Goal: Task Accomplishment & Management: Complete application form

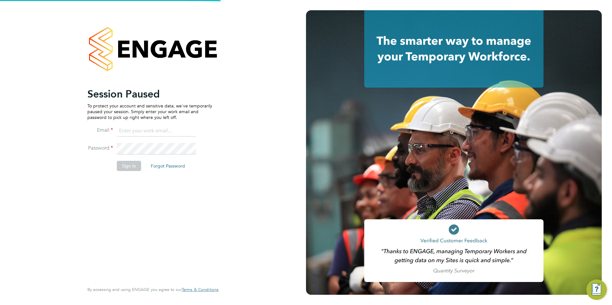
type input "[EMAIL_ADDRESS][DOMAIN_NAME]"
click at [124, 163] on button "Sign In" at bounding box center [129, 166] width 24 height 10
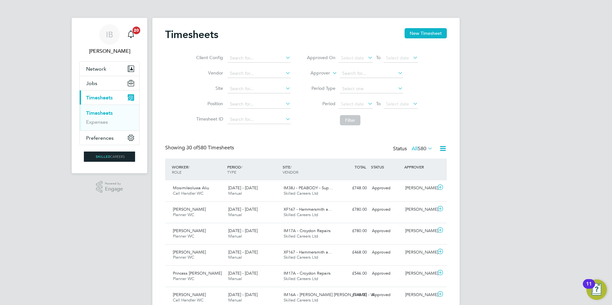
click at [111, 115] on link "Timesheets" at bounding box center [99, 113] width 27 height 6
click at [430, 33] on button "New Timesheet" at bounding box center [425, 33] width 42 height 10
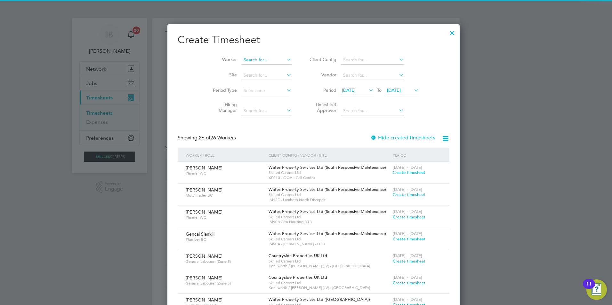
click at [242, 62] on input at bounding box center [266, 60] width 50 height 9
click at [264, 70] on li "Elliott Hope" at bounding box center [259, 68] width 53 height 9
type input "Elliott Hope"
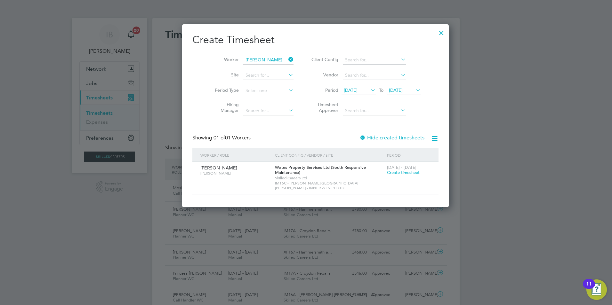
click at [359, 138] on div at bounding box center [362, 138] width 6 height 6
click at [359, 136] on div at bounding box center [362, 138] width 6 height 6
click at [391, 91] on span "19 Sep 2025" at bounding box center [396, 90] width 14 height 6
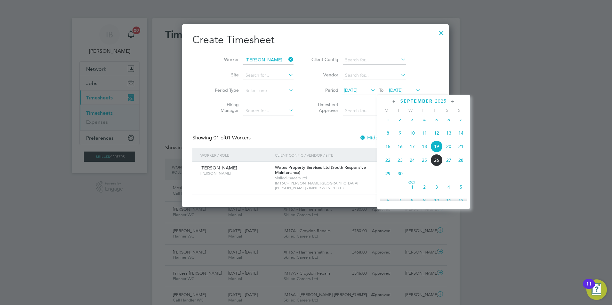
click at [436, 166] on span "26" at bounding box center [436, 160] width 12 height 12
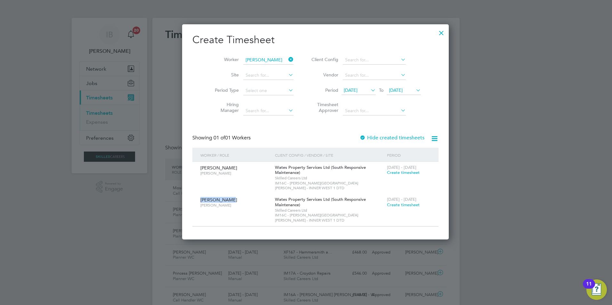
drag, startPoint x: 199, startPoint y: 194, endPoint x: 235, endPoint y: 195, distance: 35.5
click at [235, 195] on div "Elliott Hope Carpenter BC" at bounding box center [236, 202] width 75 height 17
drag, startPoint x: 235, startPoint y: 195, endPoint x: 234, endPoint y: 198, distance: 3.3
click at [234, 203] on span "Carpenter BC" at bounding box center [235, 205] width 70 height 5
drag, startPoint x: 227, startPoint y: 195, endPoint x: 191, endPoint y: 195, distance: 35.5
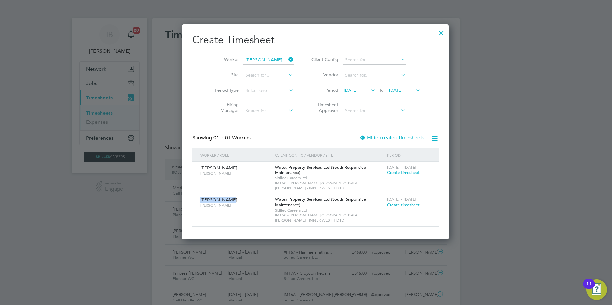
click at [191, 195] on div "Create Timesheet Worker Elliott Hope Site Period Type Hiring Manager Client Con…" at bounding box center [315, 131] width 266 height 215
drag, startPoint x: 191, startPoint y: 195, endPoint x: 232, endPoint y: 195, distance: 41.3
click at [232, 195] on div "Elliott Hope Carpenter BC" at bounding box center [236, 202] width 75 height 17
drag, startPoint x: 227, startPoint y: 195, endPoint x: 191, endPoint y: 195, distance: 36.2
click at [191, 195] on div "Create Timesheet Worker Elliott Hope Site Period Type Hiring Manager Client Con…" at bounding box center [315, 131] width 266 height 215
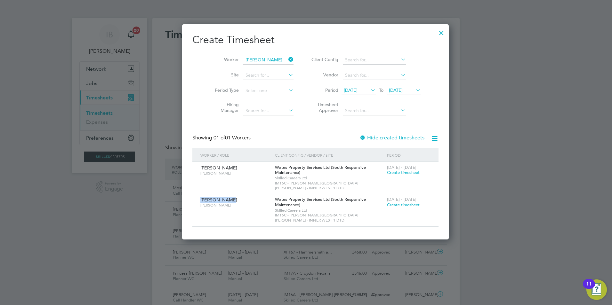
drag, startPoint x: 191, startPoint y: 195, endPoint x: 232, endPoint y: 196, distance: 40.6
click at [232, 196] on div "Elliott Hope Carpenter BC" at bounding box center [236, 202] width 75 height 17
drag, startPoint x: 373, startPoint y: 192, endPoint x: 406, endPoint y: 192, distance: 33.0
click at [406, 194] on div "20 - 26 Sep 2025 Create timesheet" at bounding box center [408, 202] width 47 height 17
click at [404, 194] on div "20 - 26 Sep 2025 Create timesheet" at bounding box center [408, 202] width 47 height 17
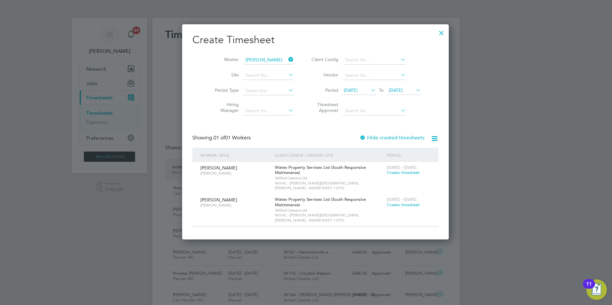
drag, startPoint x: 404, startPoint y: 193, endPoint x: 256, endPoint y: 195, distance: 147.5
click at [256, 195] on div "Elliott Hope Carpenter BC Wates Property Services Ltd (South Responsive Mainten…" at bounding box center [315, 210] width 246 height 32
drag, startPoint x: 256, startPoint y: 195, endPoint x: 228, endPoint y: 193, distance: 28.6
click at [228, 194] on div "Elliott Hope Carpenter BC" at bounding box center [236, 202] width 75 height 17
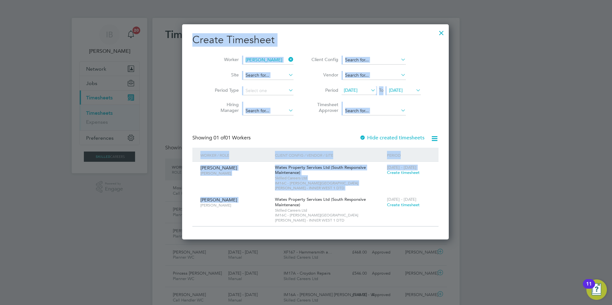
drag, startPoint x: 228, startPoint y: 193, endPoint x: 174, endPoint y: 195, distance: 53.5
drag, startPoint x: 174, startPoint y: 195, endPoint x: 195, endPoint y: 197, distance: 21.3
click at [195, 197] on div "Elliott Hope Carpenter BC Wates Property Services Ltd (South Responsive Mainten…" at bounding box center [315, 210] width 246 height 32
drag, startPoint x: 199, startPoint y: 193, endPoint x: 414, endPoint y: 212, distance: 216.2
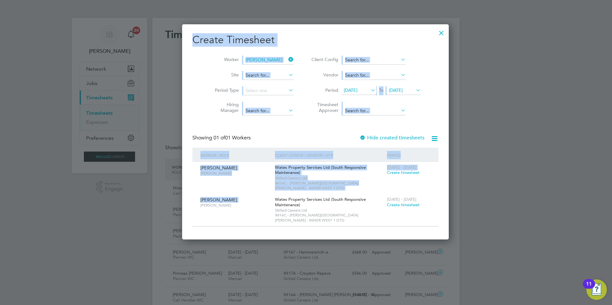
click at [414, 212] on div "Elliott Hope Carpenter BC Wates Property Services Ltd (South Responsive Mainten…" at bounding box center [315, 210] width 246 height 32
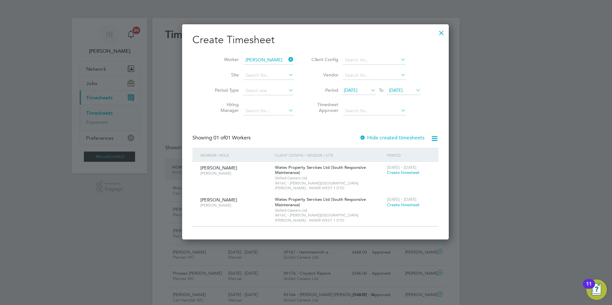
click at [232, 220] on div "Create Timesheet Worker Elliott Hope Site Period Type Hiring Manager Client Con…" at bounding box center [315, 131] width 266 height 215
drag, startPoint x: 199, startPoint y: 168, endPoint x: 231, endPoint y: 167, distance: 31.7
click at [231, 167] on div "Elliott Hope Carpenter BC" at bounding box center [236, 170] width 75 height 17
click at [234, 171] on span "Carpenter BC" at bounding box center [235, 173] width 70 height 5
click at [212, 169] on span "Elliott Hope" at bounding box center [218, 168] width 37 height 6
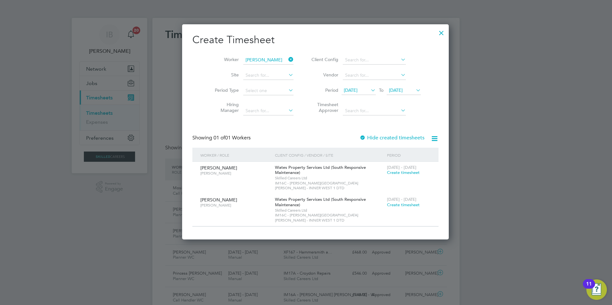
click at [318, 174] on div "Wates Property Services Ltd (South Responsive Maintenance) Skilled Careers Ltd …" at bounding box center [329, 178] width 112 height 32
click at [389, 171] on span "Create timesheet" at bounding box center [403, 172] width 33 height 5
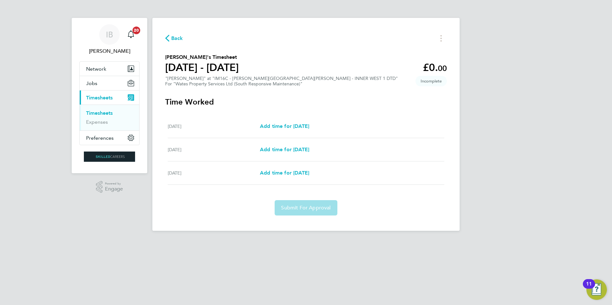
click at [179, 36] on span "Back" at bounding box center [177, 39] width 12 height 8
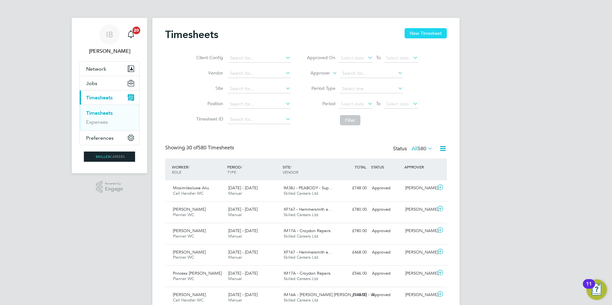
click at [431, 34] on button "New Timesheet" at bounding box center [425, 33] width 42 height 10
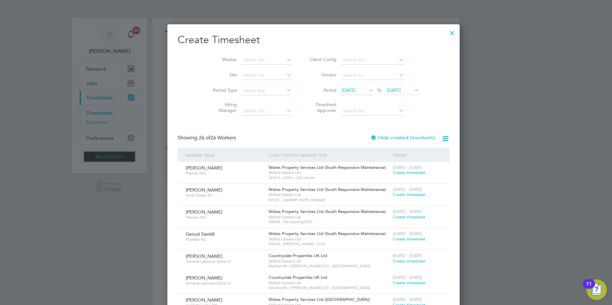
click at [397, 91] on span "19 Sep 2025" at bounding box center [394, 90] width 14 height 6
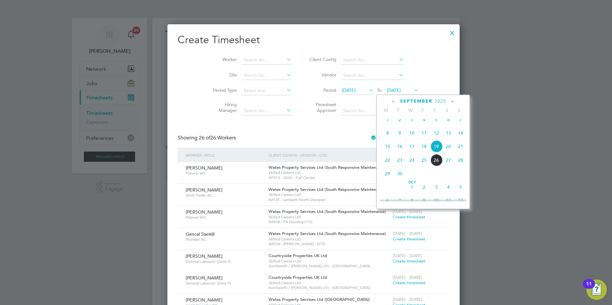
click at [435, 166] on span "26" at bounding box center [436, 160] width 12 height 12
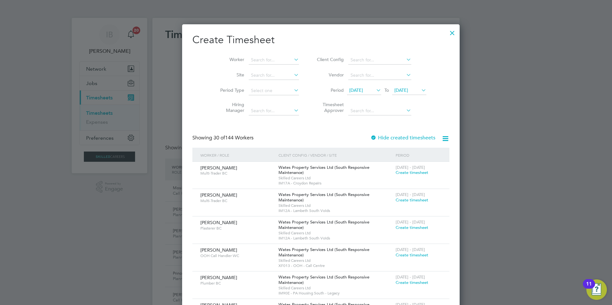
click at [370, 135] on div at bounding box center [373, 138] width 6 height 6
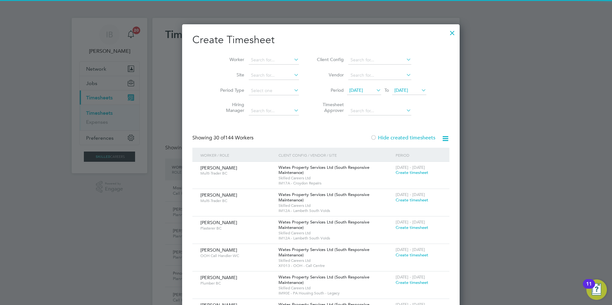
click at [370, 137] on div at bounding box center [373, 138] width 6 height 6
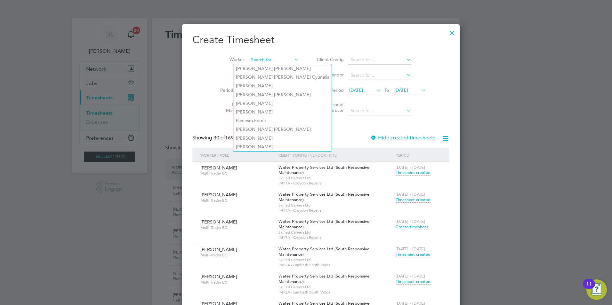
click at [263, 58] on input at bounding box center [274, 60] width 50 height 9
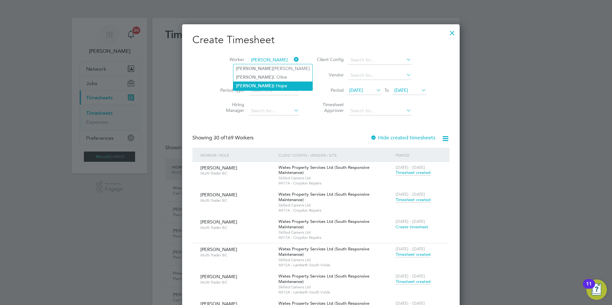
click at [269, 83] on li "Elliot t Hope" at bounding box center [272, 86] width 79 height 9
type input "Elliott Hope"
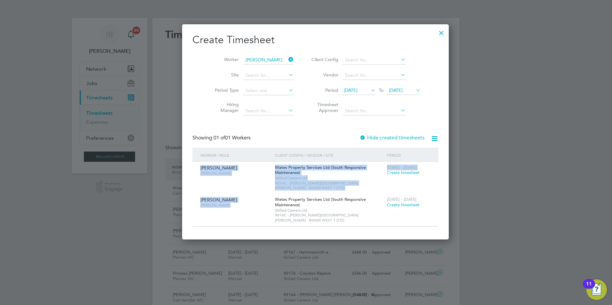
drag, startPoint x: 199, startPoint y: 169, endPoint x: 227, endPoint y: 203, distance: 44.5
click at [227, 203] on div "Elliott Hope Carpenter BC Wates Property Services Ltd (South Responsive Mainten…" at bounding box center [315, 194] width 246 height 65
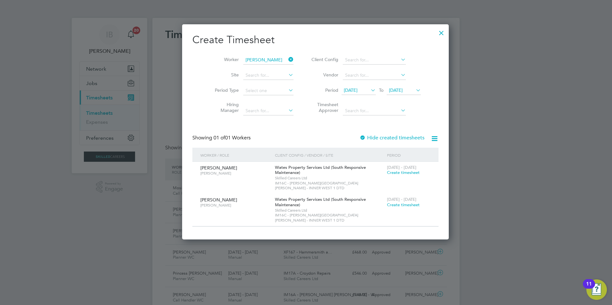
drag, startPoint x: 227, startPoint y: 203, endPoint x: 228, endPoint y: 219, distance: 16.3
click at [228, 219] on div "Create Timesheet Worker Elliott Hope Site Period Type Hiring Manager Client Con…" at bounding box center [315, 131] width 266 height 215
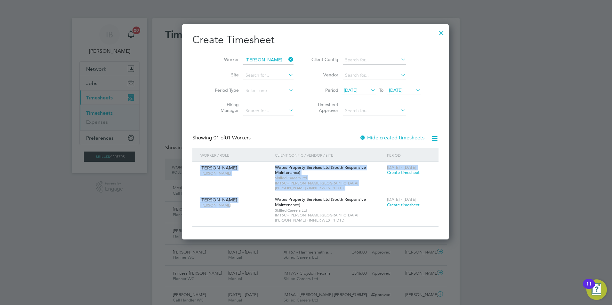
drag, startPoint x: 226, startPoint y: 202, endPoint x: 196, endPoint y: 172, distance: 42.8
click at [196, 172] on div "Elliott Hope Carpenter BC Wates Property Services Ltd (South Responsive Mainten…" at bounding box center [315, 194] width 246 height 65
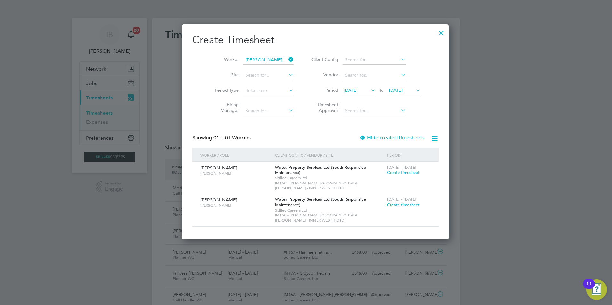
drag, startPoint x: 196, startPoint y: 172, endPoint x: 192, endPoint y: 179, distance: 8.6
click at [192, 179] on div "Create Timesheet Worker Elliott Hope Site Period Type Hiring Manager Client Con…" at bounding box center [315, 131] width 266 height 215
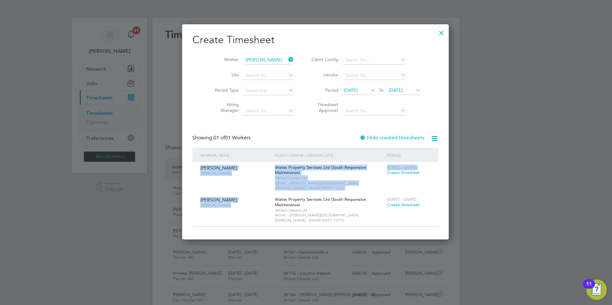
drag, startPoint x: 197, startPoint y: 165, endPoint x: 242, endPoint y: 211, distance: 63.3
click at [242, 211] on div "Elliott Hope Carpenter BC Wates Property Services Ltd (South Responsive Mainten…" at bounding box center [315, 194] width 246 height 65
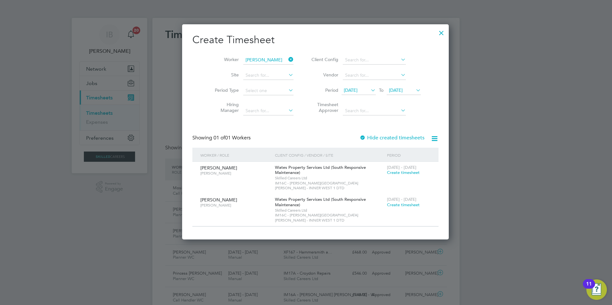
drag, startPoint x: 242, startPoint y: 211, endPoint x: 243, endPoint y: 222, distance: 11.9
click at [243, 222] on div "Create Timesheet Worker Elliott Hope Site Period Type Hiring Manager Client Con…" at bounding box center [315, 131] width 266 height 215
drag, startPoint x: 197, startPoint y: 193, endPoint x: 397, endPoint y: 206, distance: 200.4
click at [397, 206] on div "Elliott Hope Carpenter BC Wates Property Services Ltd (South Responsive Mainten…" at bounding box center [315, 210] width 246 height 32
drag, startPoint x: 397, startPoint y: 206, endPoint x: 369, endPoint y: 224, distance: 33.6
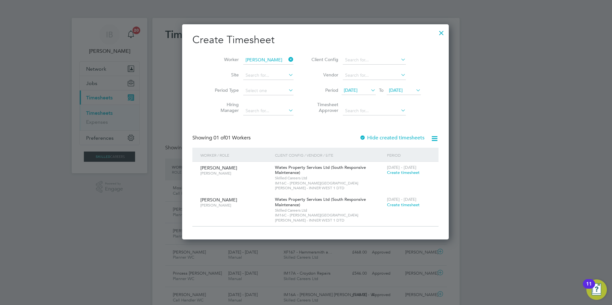
click at [369, 224] on div "Create Timesheet Worker Elliott Hope Site Period Type Hiring Manager Client Con…" at bounding box center [315, 131] width 266 height 215
drag, startPoint x: 199, startPoint y: 167, endPoint x: 408, endPoint y: 200, distance: 211.4
click at [408, 200] on div "Elliott Hope Carpenter BC Wates Property Services Ltd (South Responsive Mainten…" at bounding box center [315, 194] width 246 height 65
click at [349, 227] on div "Create Timesheet Worker Elliott Hope Site Period Type Hiring Manager Client Con…" at bounding box center [315, 131] width 266 height 215
drag, startPoint x: 197, startPoint y: 168, endPoint x: 404, endPoint y: 215, distance: 212.0
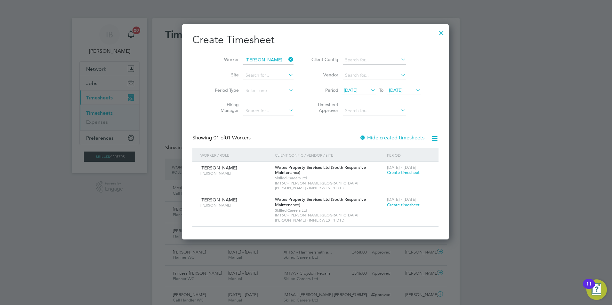
click at [404, 215] on div "Elliott Hope Carpenter BC Wates Property Services Ltd (South Responsive Mainten…" at bounding box center [315, 194] width 246 height 65
drag, startPoint x: 404, startPoint y: 215, endPoint x: 388, endPoint y: 224, distance: 18.6
click at [388, 224] on div "Create Timesheet Worker Elliott Hope Site Period Type Hiring Manager Client Con…" at bounding box center [315, 131] width 266 height 215
click at [359, 137] on div at bounding box center [362, 138] width 6 height 6
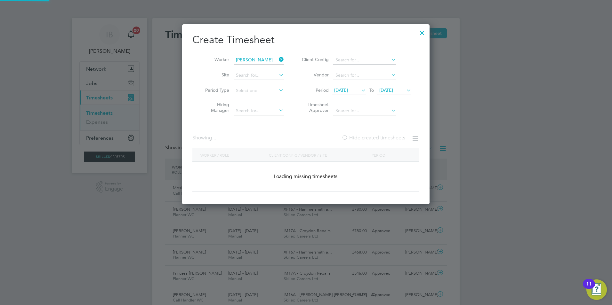
scroll to position [205, 248]
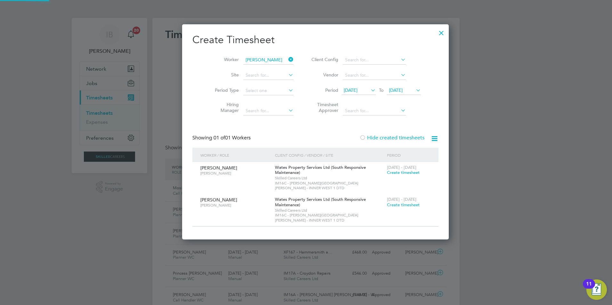
click at [359, 139] on div at bounding box center [362, 138] width 6 height 6
drag, startPoint x: 200, startPoint y: 169, endPoint x: 245, endPoint y: 174, distance: 44.7
click at [245, 174] on div "Elliott Hope Carpenter BC" at bounding box center [236, 170] width 75 height 17
drag, startPoint x: 245, startPoint y: 174, endPoint x: 241, endPoint y: 178, distance: 5.0
click at [241, 178] on div "Elliott Hope Carpenter BC" at bounding box center [236, 170] width 75 height 17
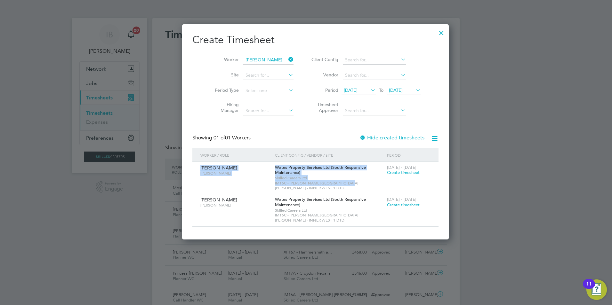
drag, startPoint x: 195, startPoint y: 166, endPoint x: 347, endPoint y: 184, distance: 152.7
click at [347, 184] on div "Elliott Hope Carpenter BC Wates Property Services Ltd (South Responsive Mainten…" at bounding box center [315, 178] width 246 height 32
drag, startPoint x: 347, startPoint y: 184, endPoint x: 337, endPoint y: 176, distance: 12.7
click at [337, 176] on span "Skilled Careers Ltd" at bounding box center [329, 178] width 109 height 5
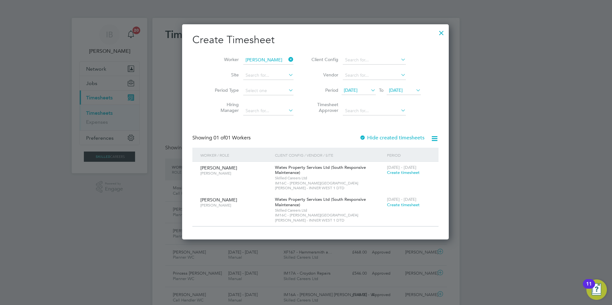
click at [435, 34] on div at bounding box center [441, 32] width 12 height 12
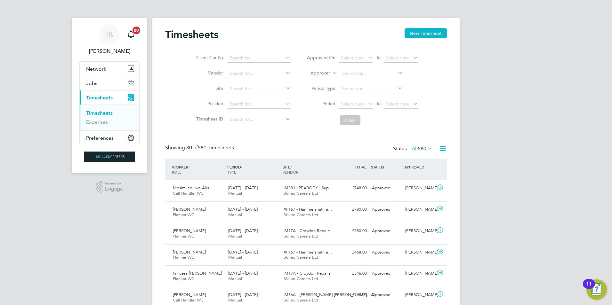
scroll to position [16, 56]
click at [439, 33] on button "New Timesheet" at bounding box center [425, 33] width 42 height 10
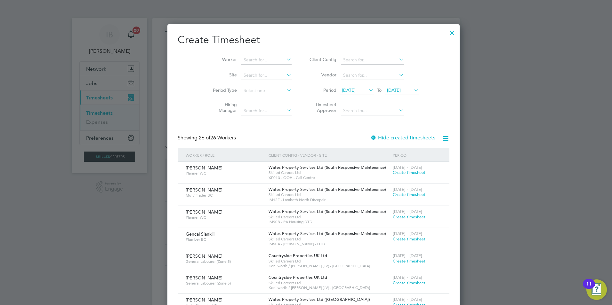
click at [370, 137] on div at bounding box center [373, 138] width 6 height 6
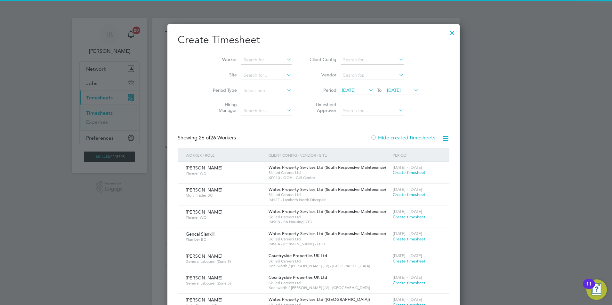
click at [396, 93] on span "19 Sep 2025" at bounding box center [402, 90] width 34 height 9
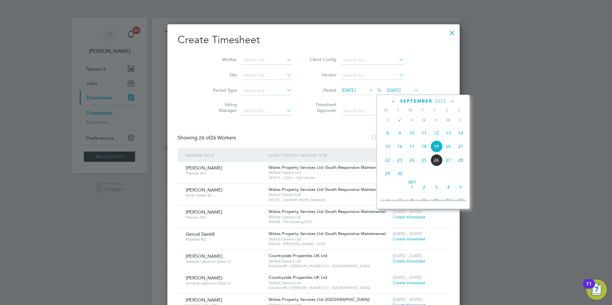
click at [439, 166] on span "26" at bounding box center [436, 160] width 12 height 12
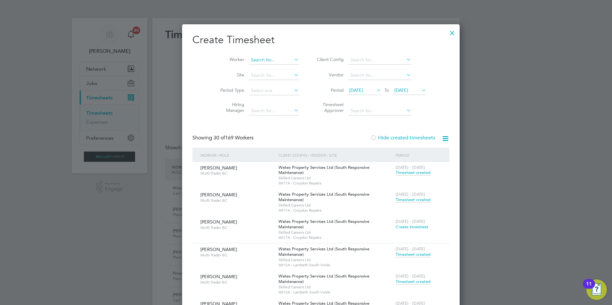
click at [261, 58] on input at bounding box center [274, 60] width 50 height 9
click at [267, 69] on li "Elliott Hope" at bounding box center [259, 68] width 53 height 9
type input "Elliott Hope"
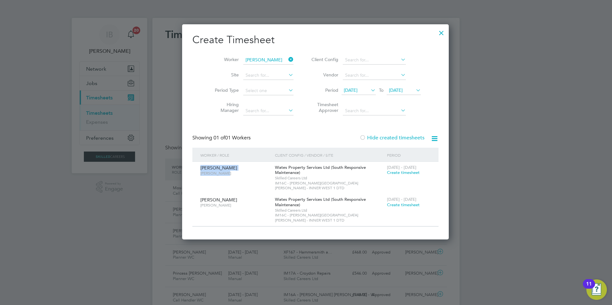
drag, startPoint x: 194, startPoint y: 170, endPoint x: 229, endPoint y: 176, distance: 36.0
click at [229, 176] on div "Elliott Hope Carpenter BC Wates Property Services Ltd (South Responsive Mainten…" at bounding box center [315, 178] width 246 height 32
drag, startPoint x: 229, startPoint y: 176, endPoint x: 204, endPoint y: 177, distance: 25.0
click at [209, 181] on div "Elliott Hope Carpenter BC Wates Property Services Ltd (South Responsive Mainten…" at bounding box center [315, 178] width 246 height 32
click at [287, 58] on icon at bounding box center [287, 59] width 0 height 9
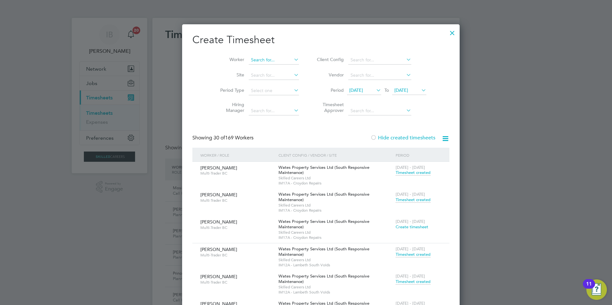
click at [249, 60] on input at bounding box center [274, 60] width 50 height 9
click at [275, 67] on li "Elliott Hope" at bounding box center [259, 68] width 53 height 9
type input "Elliott Hope"
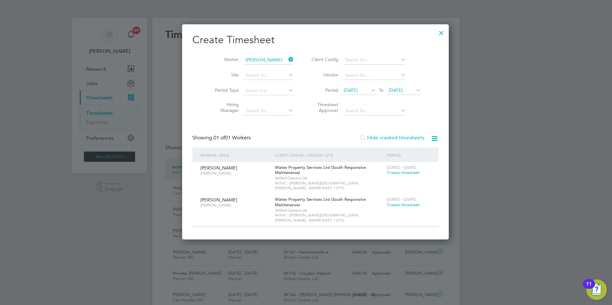
click at [435, 31] on div at bounding box center [441, 32] width 12 height 12
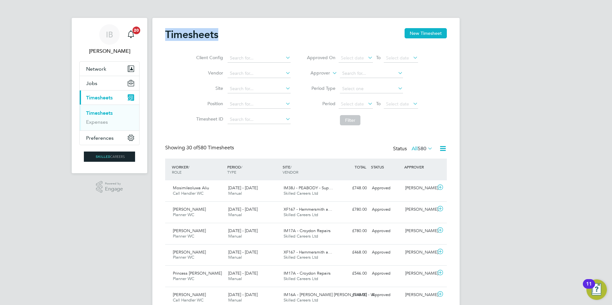
drag, startPoint x: 166, startPoint y: 35, endPoint x: 240, endPoint y: 37, distance: 74.6
click at [240, 37] on div "Timesheets New Timesheet" at bounding box center [306, 37] width 282 height 19
drag, startPoint x: 240, startPoint y: 37, endPoint x: 231, endPoint y: 32, distance: 10.9
click at [233, 37] on div "Timesheets New Timesheet" at bounding box center [306, 37] width 282 height 19
click at [252, 58] on input at bounding box center [258, 58] width 63 height 9
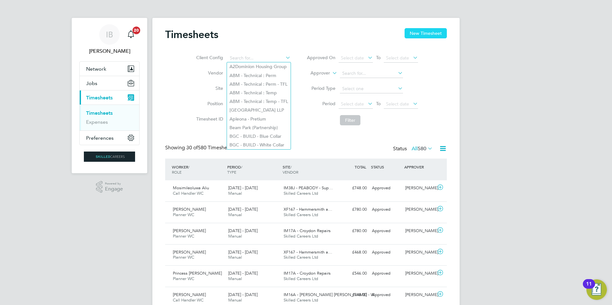
click at [425, 31] on button "New Timesheet" at bounding box center [425, 33] width 42 height 10
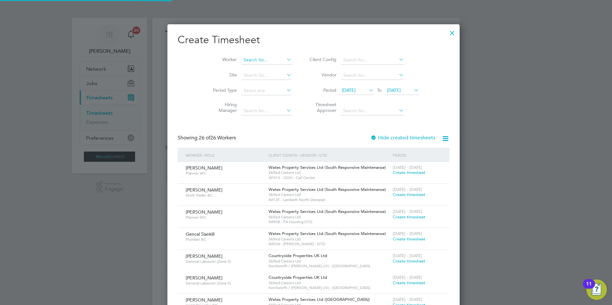
click at [244, 61] on input at bounding box center [266, 60] width 50 height 9
